Goal: Task Accomplishment & Management: Complete application form

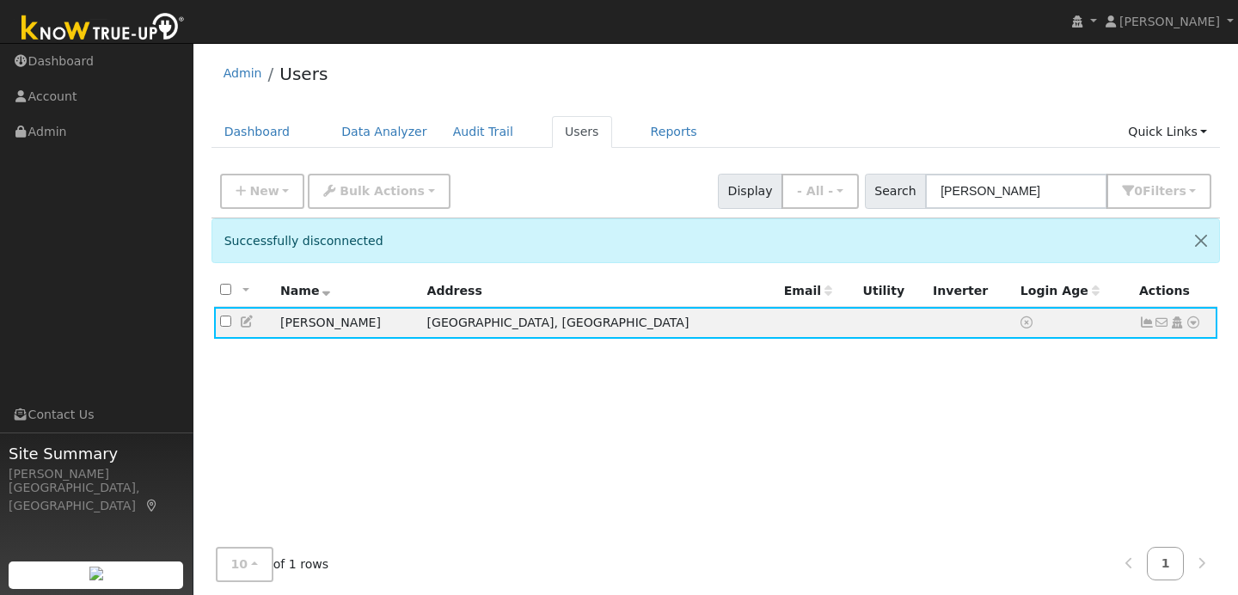
scroll to position [1, 0]
click at [280, 190] on button "New" at bounding box center [262, 190] width 85 height 35
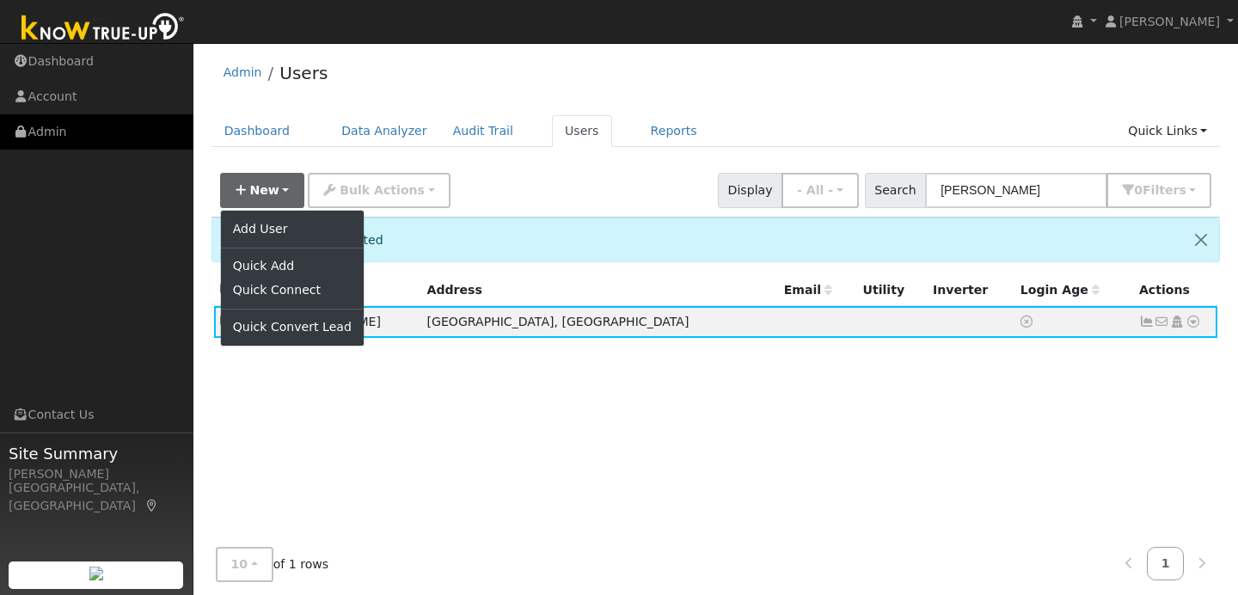
click at [100, 130] on link "Admin" at bounding box center [96, 131] width 193 height 35
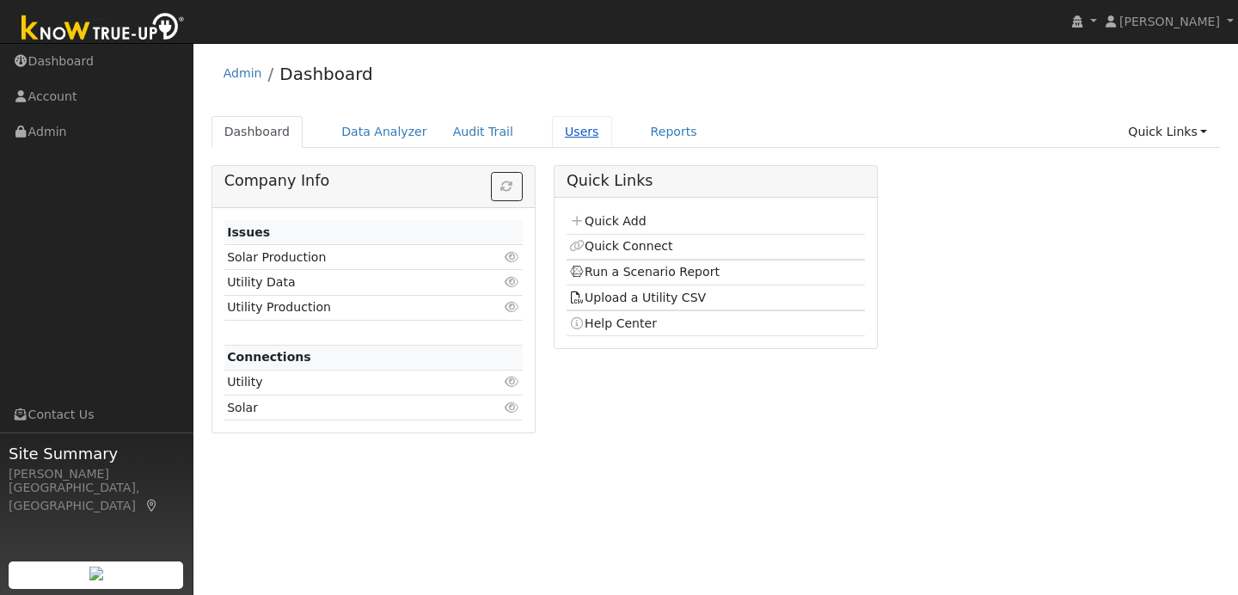
click at [558, 138] on link "Users" at bounding box center [582, 132] width 60 height 32
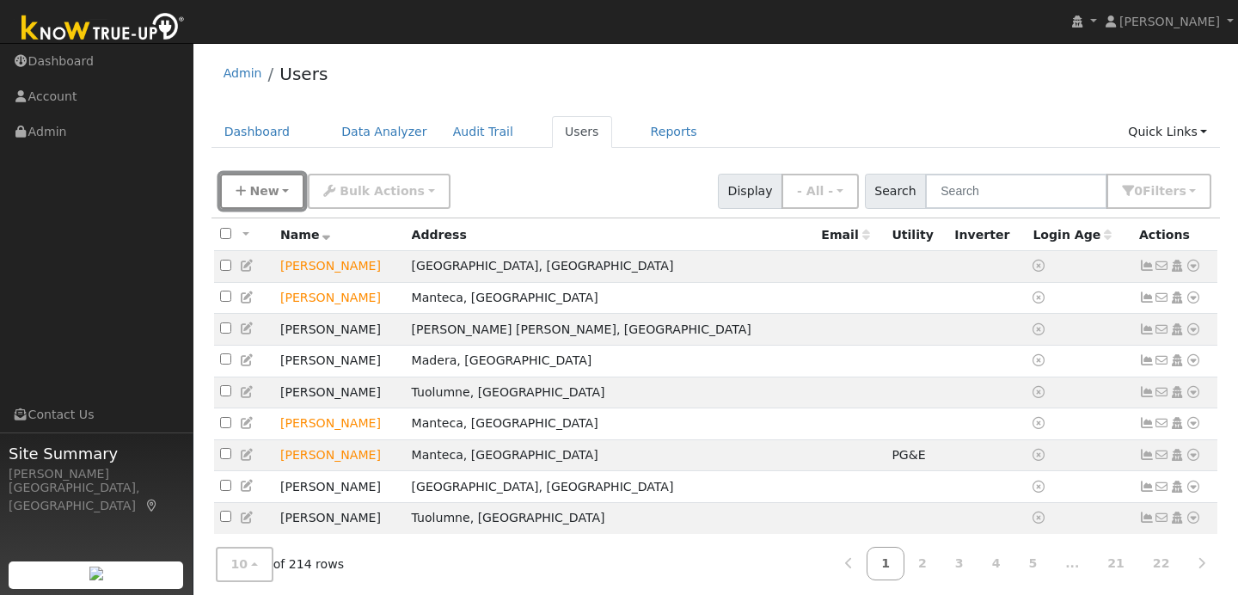
click at [272, 199] on button "New" at bounding box center [262, 191] width 85 height 35
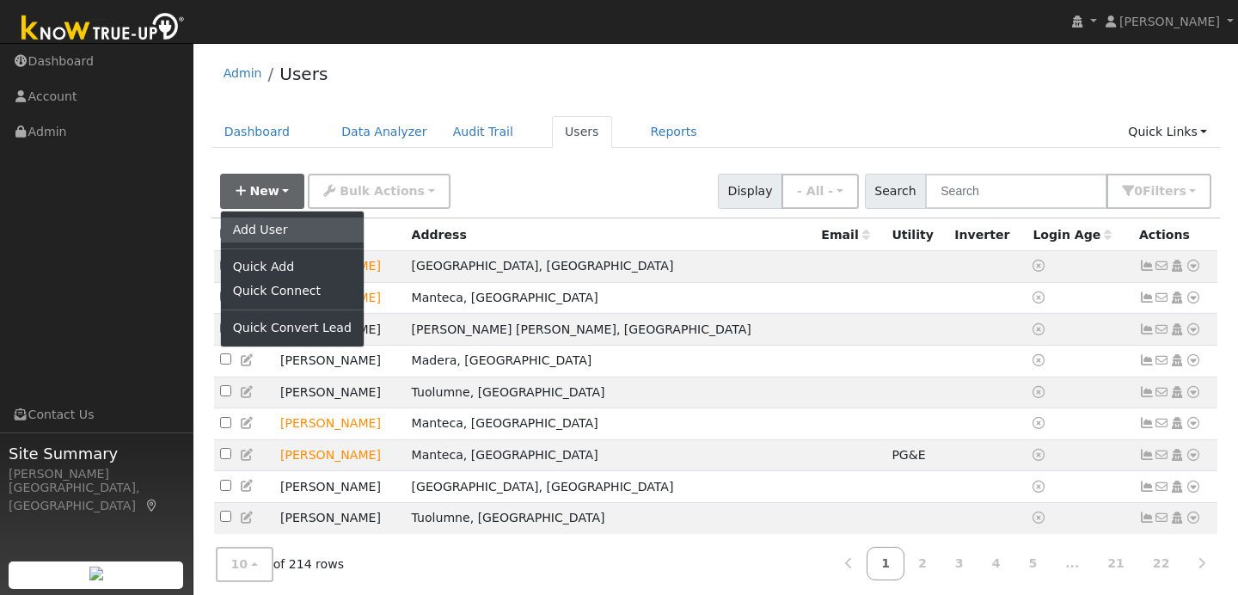
click at [333, 234] on link "Add User" at bounding box center [292, 229] width 143 height 24
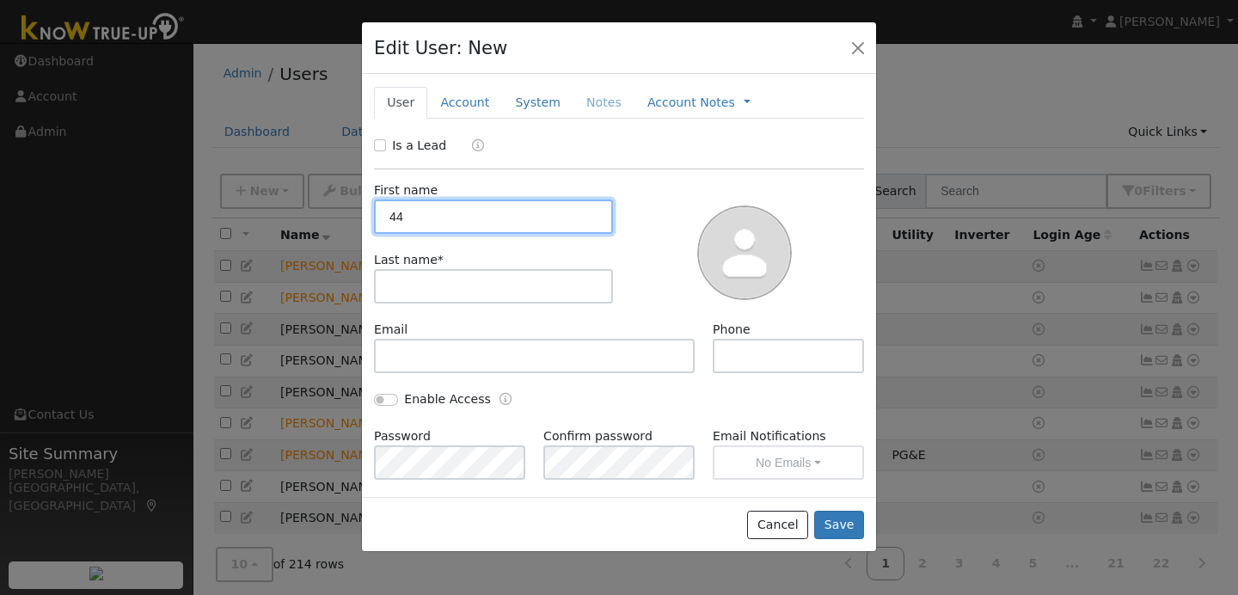
type input "4"
type input "Y"
type input "Teri"
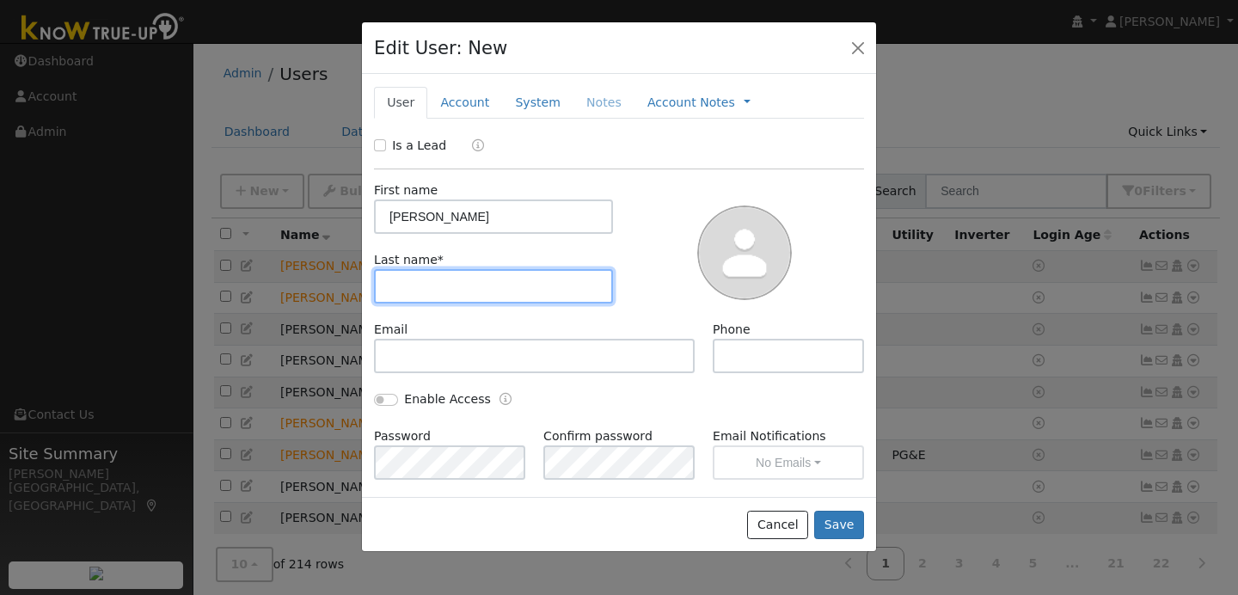
click at [411, 293] on input "text" at bounding box center [493, 286] width 239 height 34
type input "Creech"
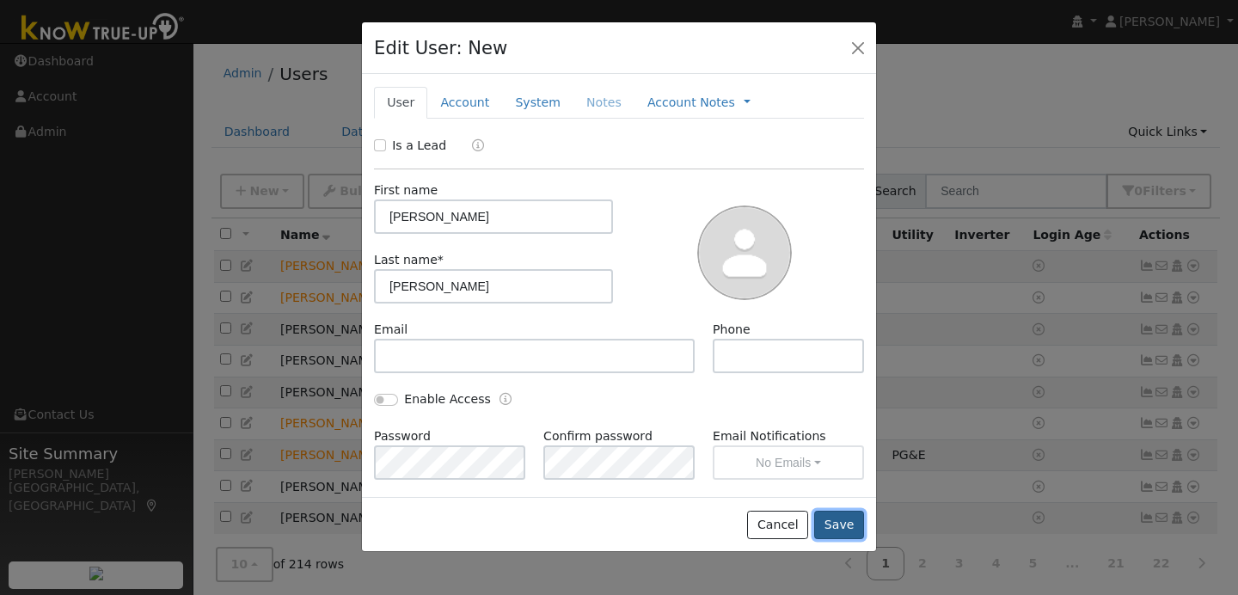
click at [841, 530] on button "Save" at bounding box center [839, 525] width 50 height 29
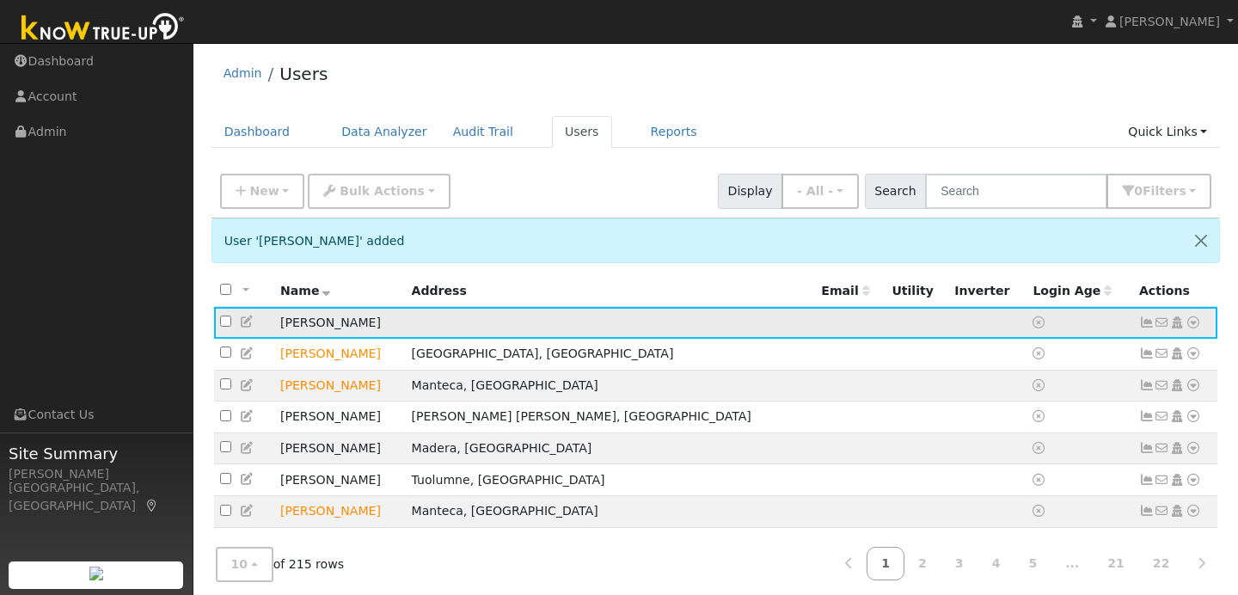
click at [1190, 326] on icon at bounding box center [1192, 322] width 15 height 12
click at [1157, 354] on link "Data Analyzer" at bounding box center [1136, 352] width 125 height 24
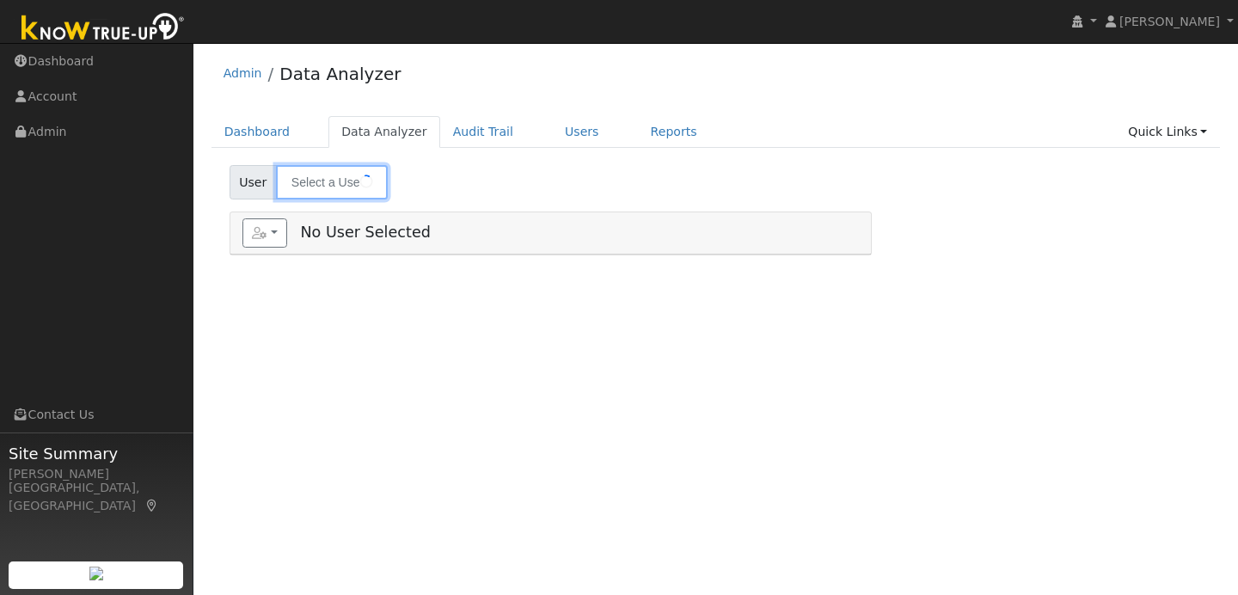
type input "Teri Creech"
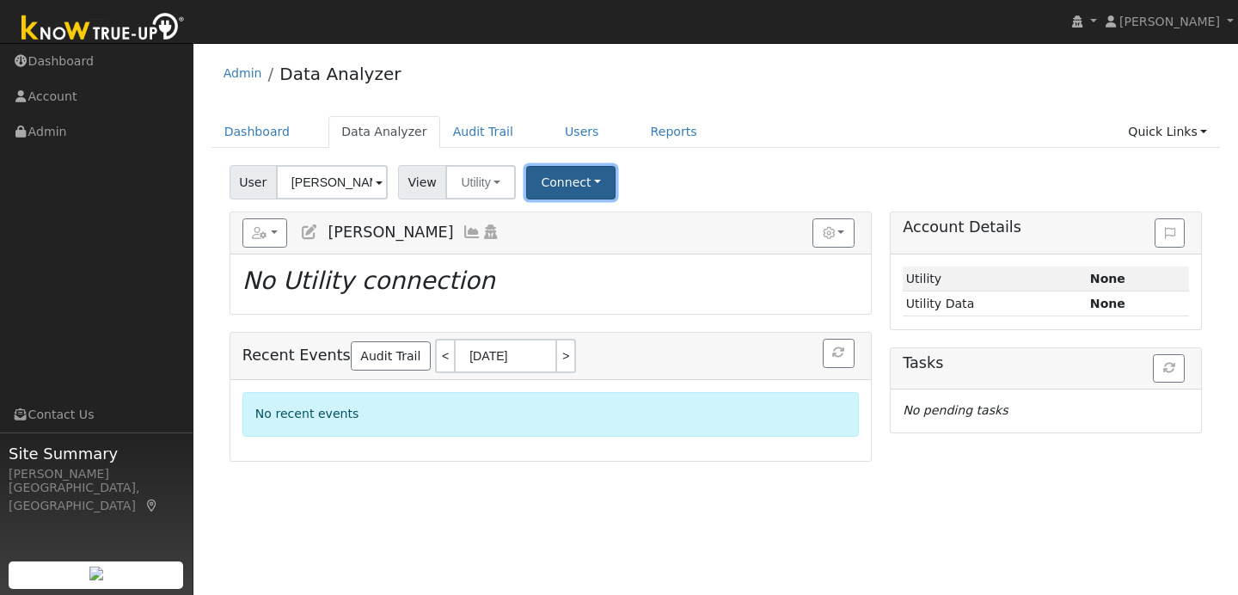
click at [597, 180] on button "Connect" at bounding box center [570, 183] width 89 height 34
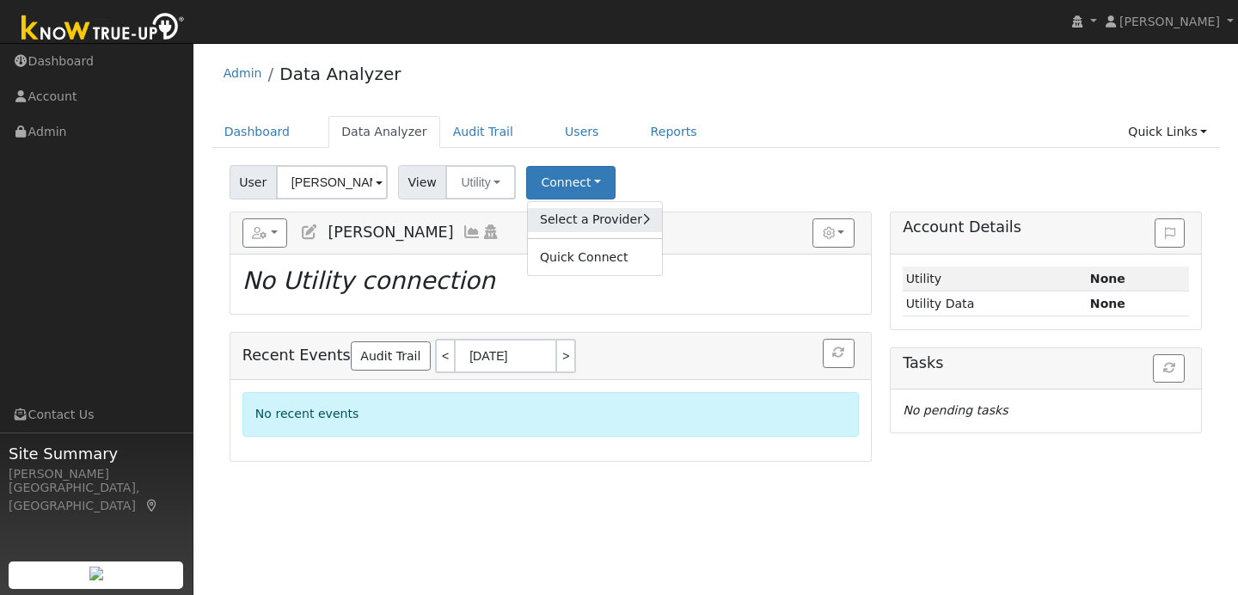
click at [603, 231] on link "Select a Provider" at bounding box center [595, 220] width 134 height 24
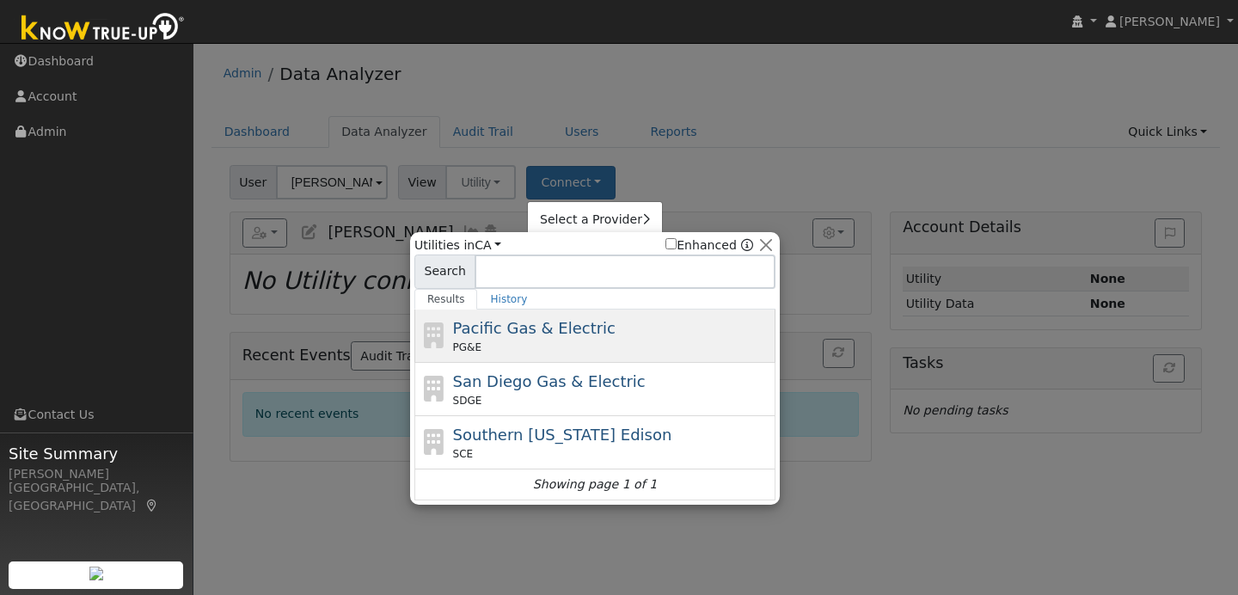
click at [545, 330] on span "Pacific Gas & Electric" at bounding box center [534, 328] width 162 height 18
